Goal: Find specific page/section: Find specific page/section

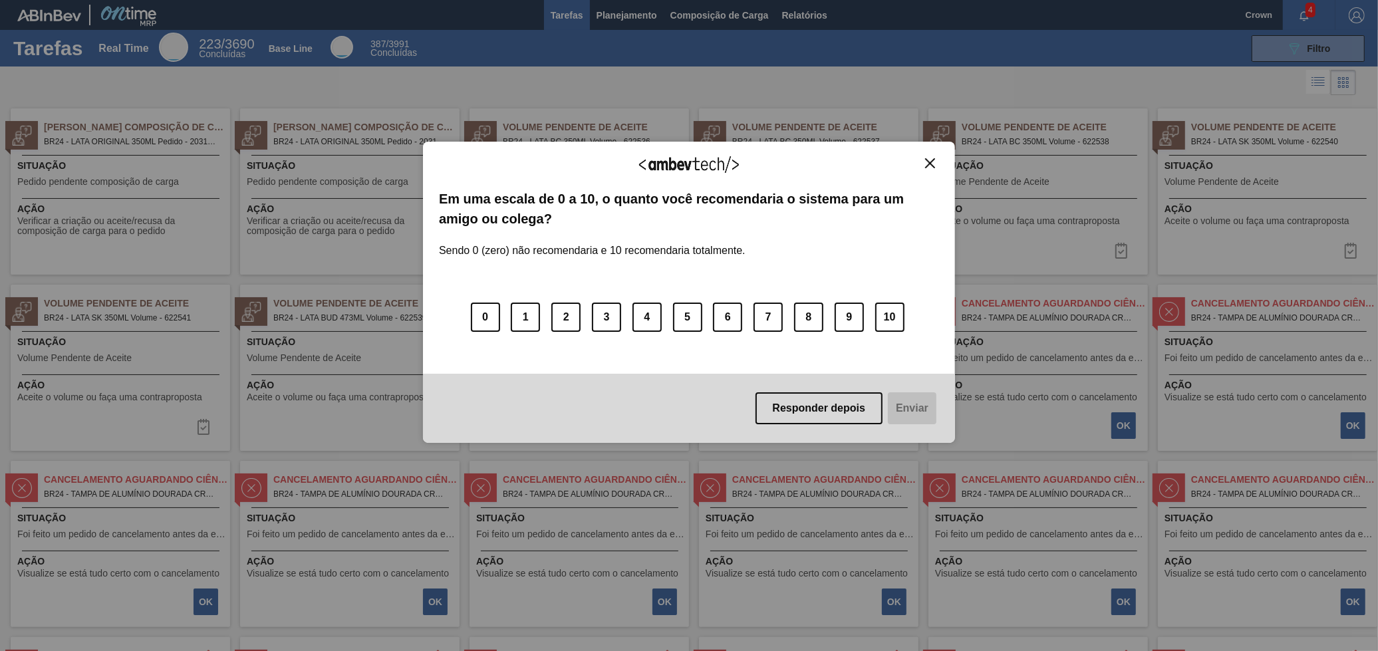
click at [925, 171] on div "Agradecemos seu feedback!" at bounding box center [689, 173] width 500 height 31
click at [933, 166] on img "Close" at bounding box center [930, 163] width 10 height 10
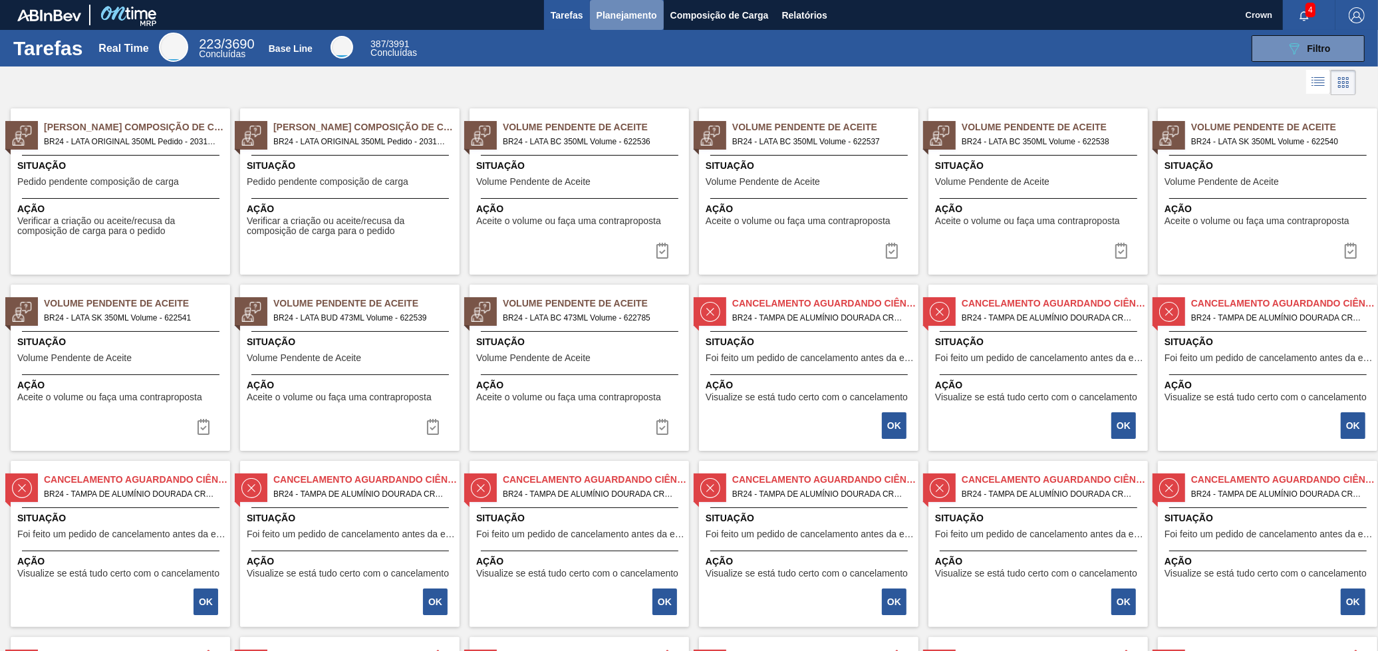
click at [606, 10] on span "Planejamento" at bounding box center [627, 15] width 61 height 16
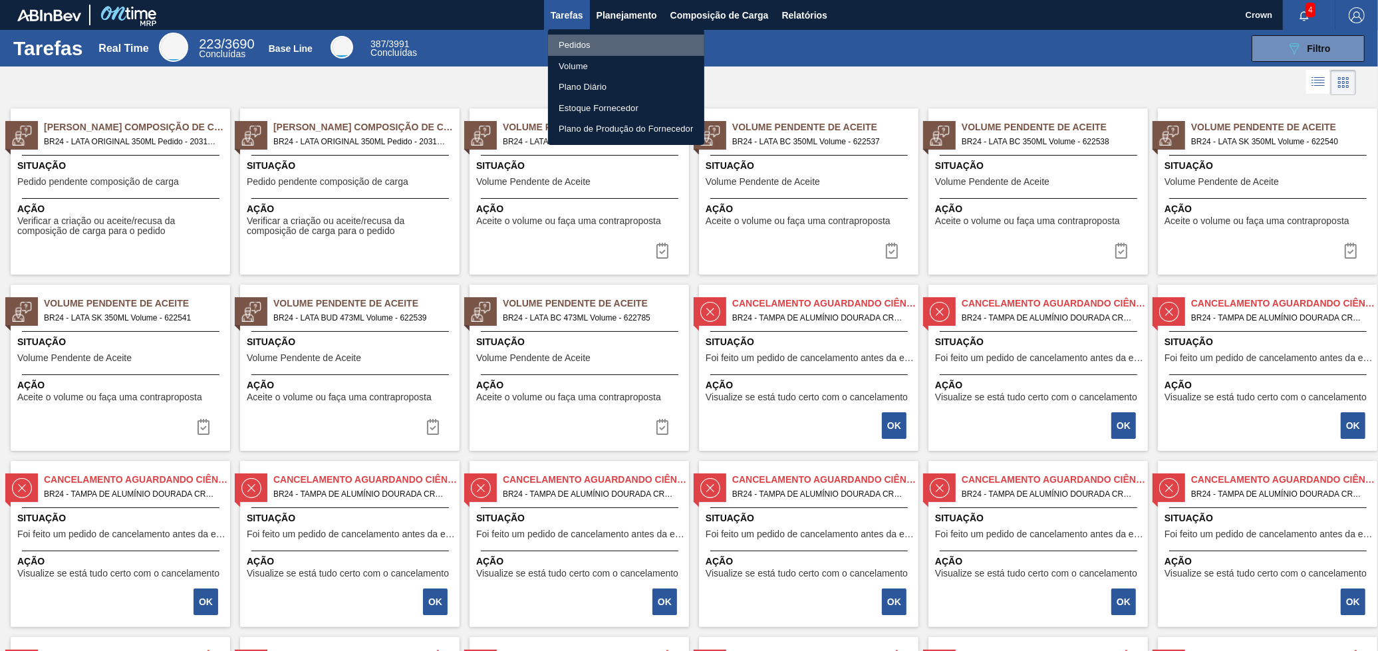
click at [608, 39] on li "Pedidos" at bounding box center [626, 45] width 156 height 21
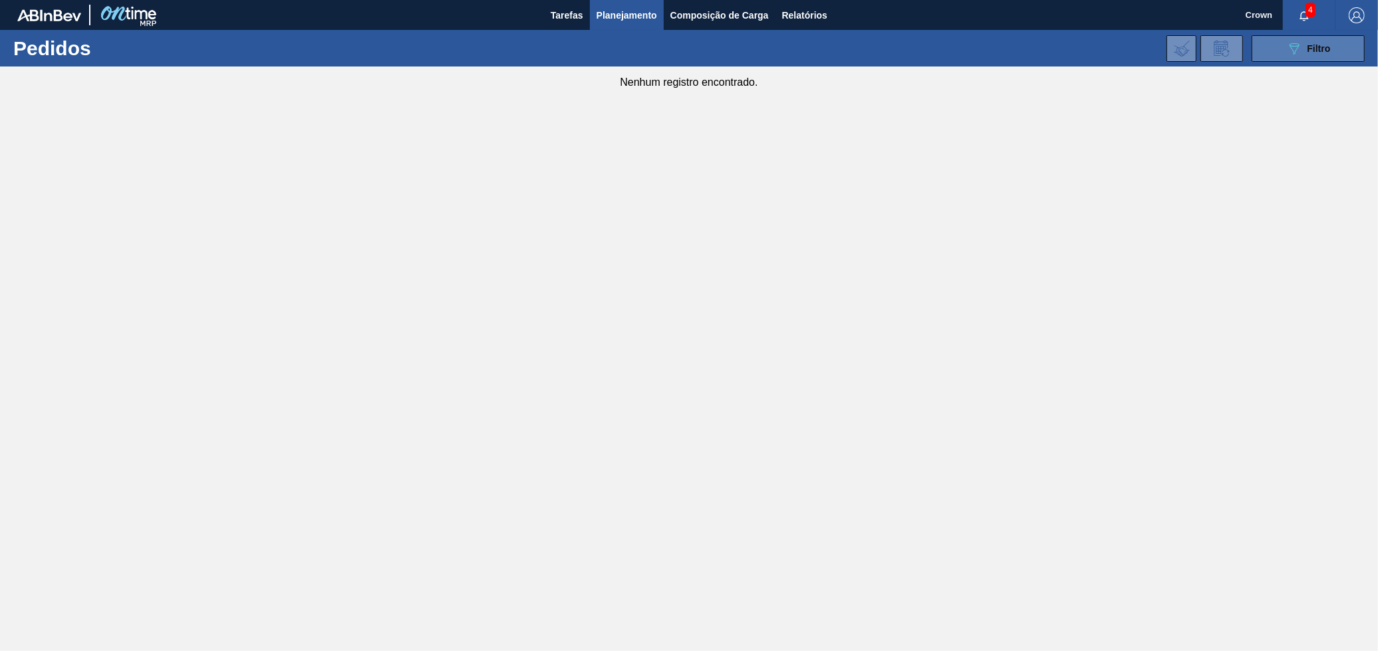
click at [1281, 61] on div "089F7B8B-B2A5-4AFE-B5C0-19BA573D28AC Filtro Código Pedido Portal Códido PO SAP …" at bounding box center [792, 49] width 1157 height 40
click at [1281, 61] on button "089F7B8B-B2A5-4AFE-B5C0-19BA573D28AC Filtro" at bounding box center [1308, 48] width 113 height 27
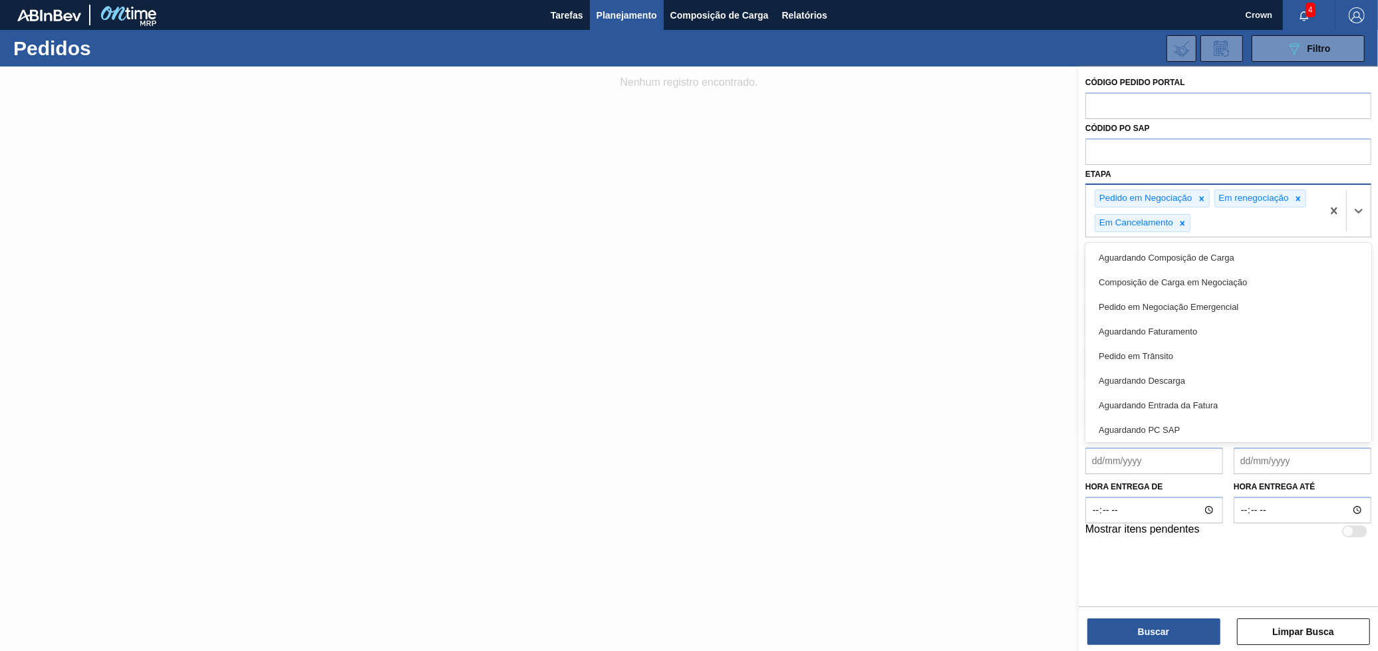
click at [1226, 229] on div "Pedido em Negociação Em renegociação Em Cancelamento" at bounding box center [1204, 211] width 236 height 52
click at [942, 291] on div at bounding box center [689, 391] width 1378 height 651
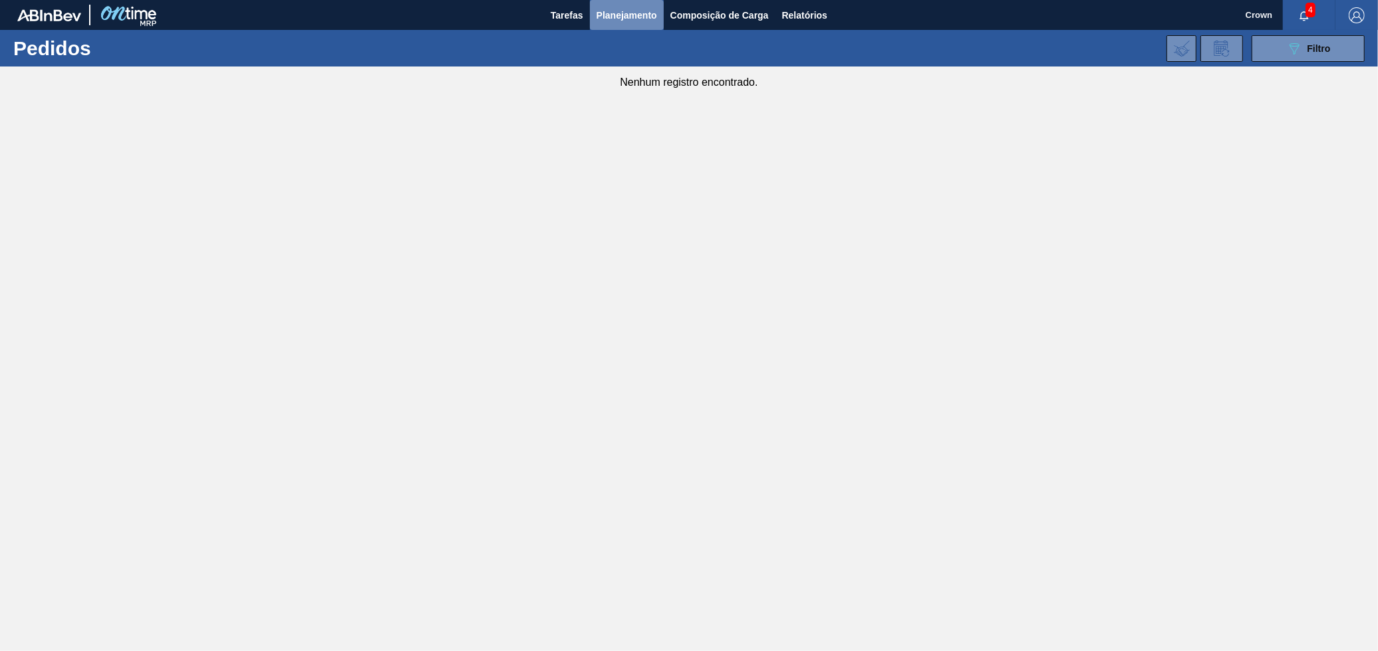
drag, startPoint x: 608, startPoint y: 13, endPoint x: 610, endPoint y: 33, distance: 20.7
click at [608, 13] on span "Planejamento" at bounding box center [627, 15] width 61 height 16
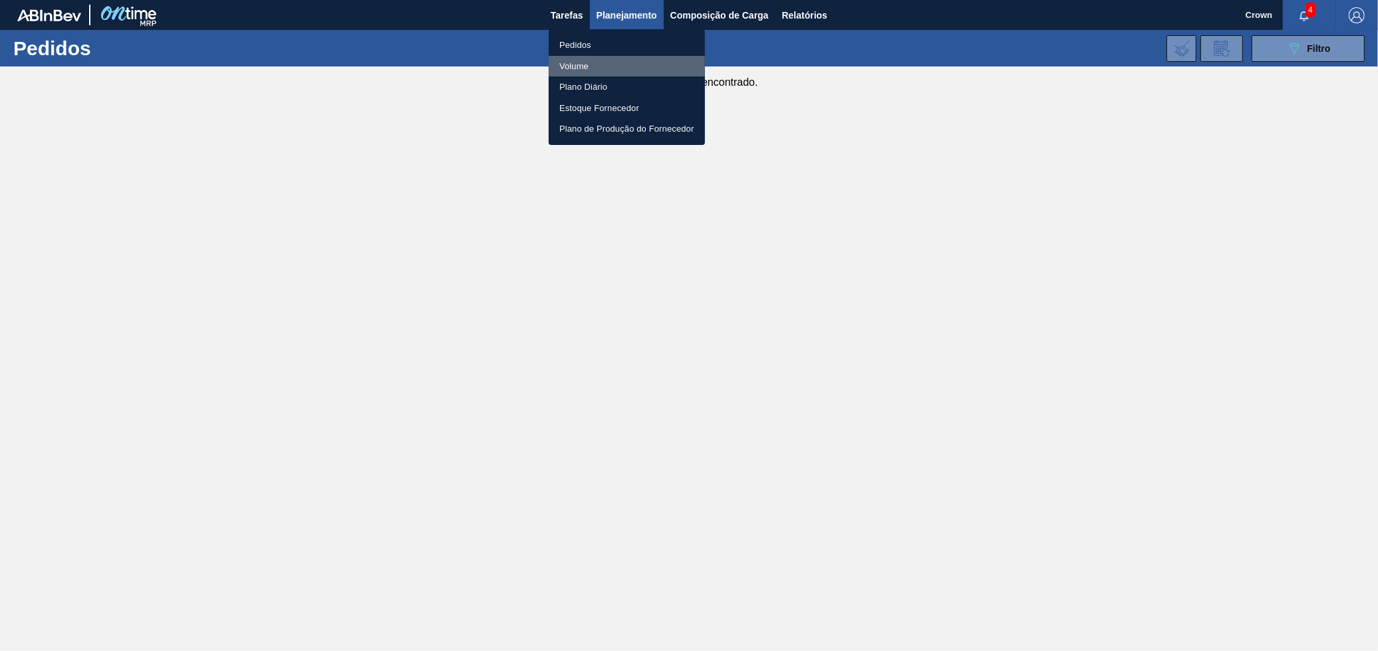
click at [591, 57] on li "Volume" at bounding box center [627, 66] width 156 height 21
